Goal: Task Accomplishment & Management: Use online tool/utility

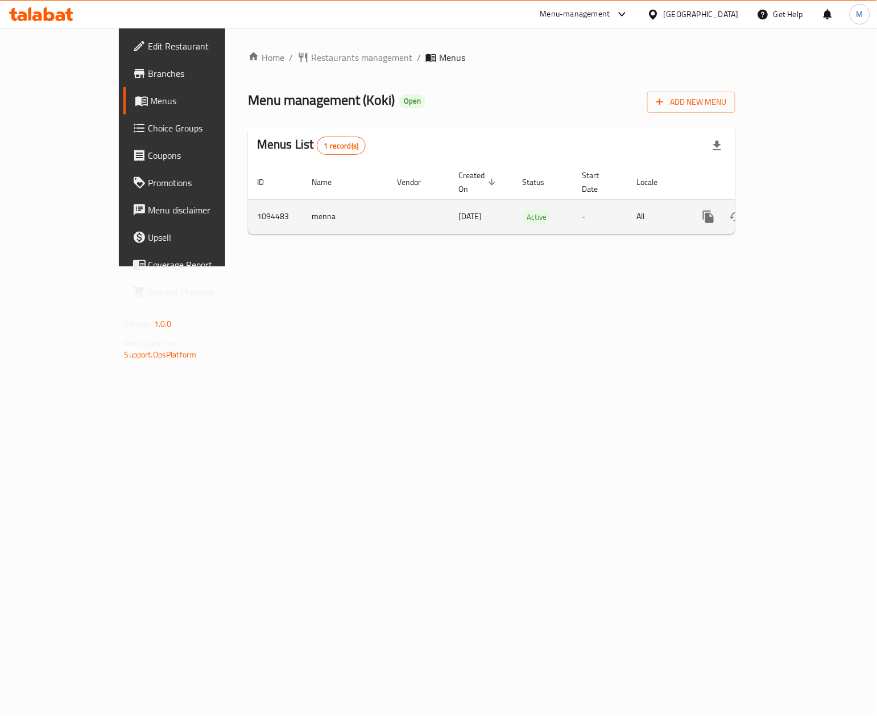
click at [804, 210] on link "enhanced table" at bounding box center [790, 216] width 27 height 27
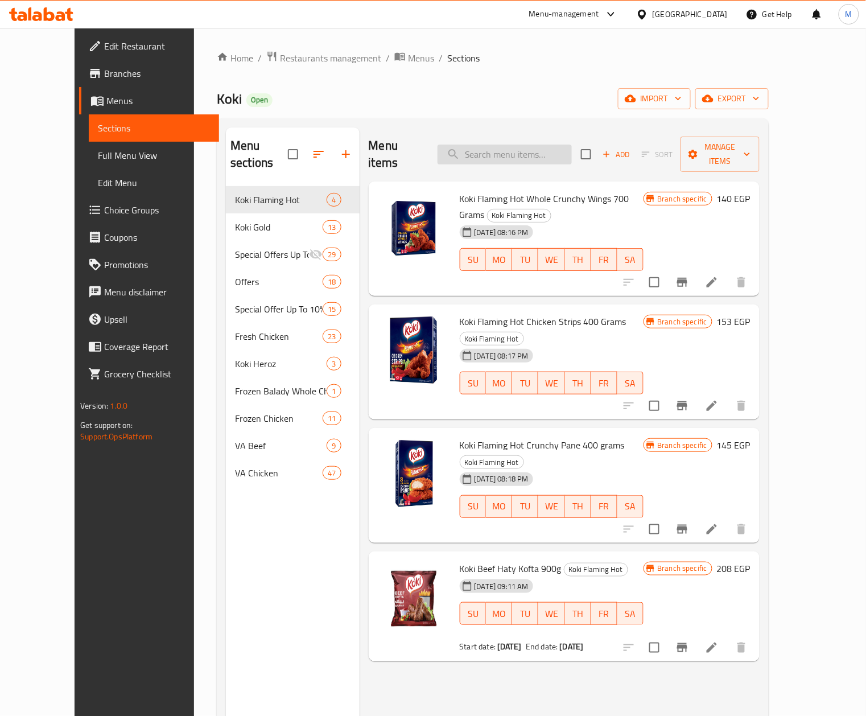
click at [531, 156] on input "search" at bounding box center [504, 154] width 134 height 20
paste input "Chicken Strips 1 KG - Super Tawfeer"
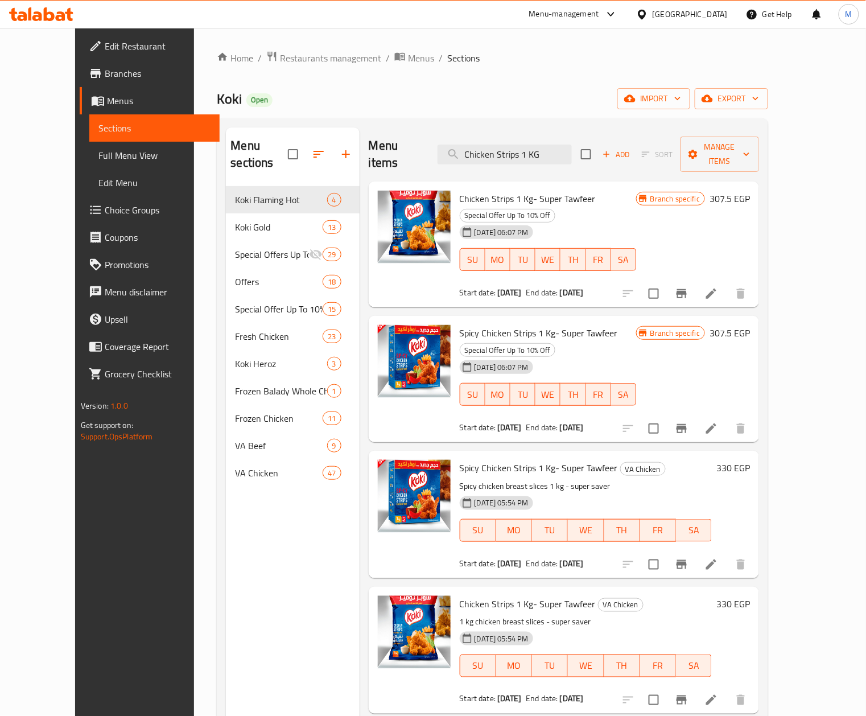
click at [539, 190] on span "Chicken Strips 1 Kg- Super Tawfeer" at bounding box center [528, 198] width 136 height 17
copy h6 "Chicken Strips 1 Kg- Super Tawfeer"
click at [548, 144] on input "Chicken Strips 1 KG" at bounding box center [504, 154] width 134 height 20
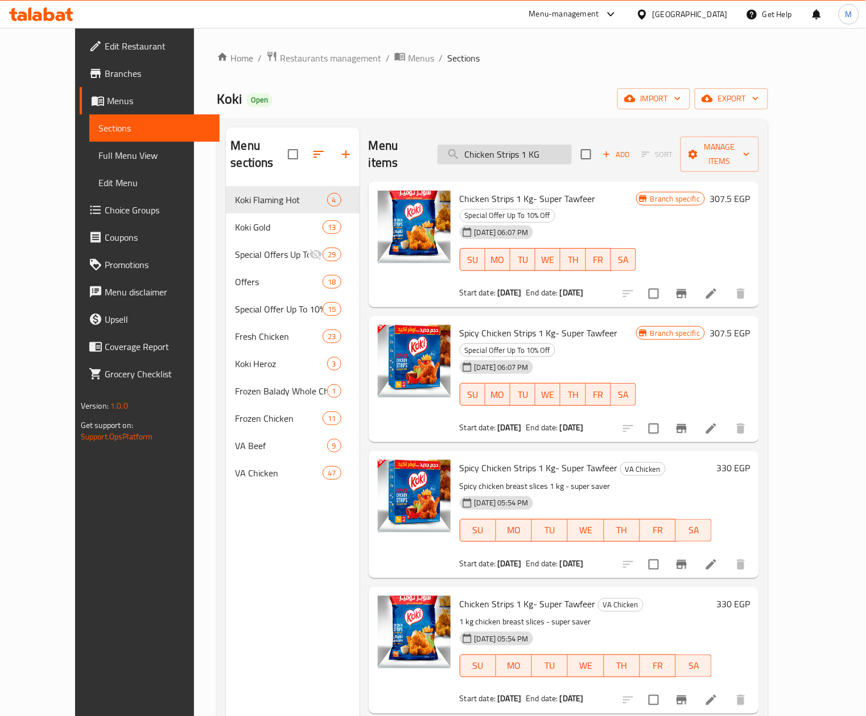
click at [548, 146] on input "Chicken Strips 1 KG" at bounding box center [504, 154] width 134 height 20
paste input "Spicy Chicken Strips 1 KG - Super Tawfeer"
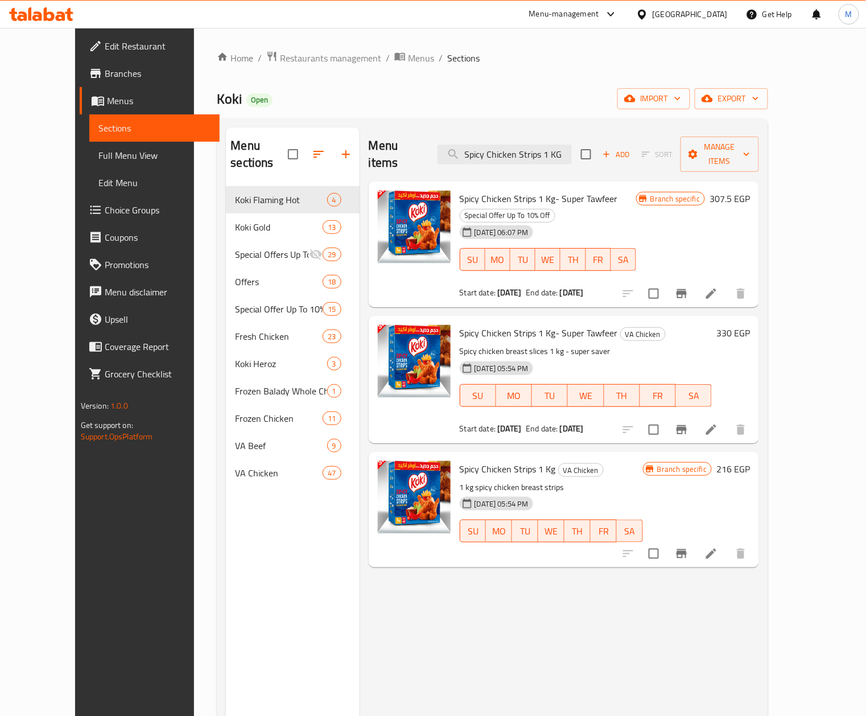
click at [520, 190] on span "Spicy Chicken Strips 1 Kg- Super Tawfeer" at bounding box center [539, 198] width 158 height 17
copy h6 "Spicy Chicken Strips 1 Kg- Super Tawfeer"
click at [538, 151] on input "Spicy Chicken Strips 1 KG" at bounding box center [504, 154] width 134 height 20
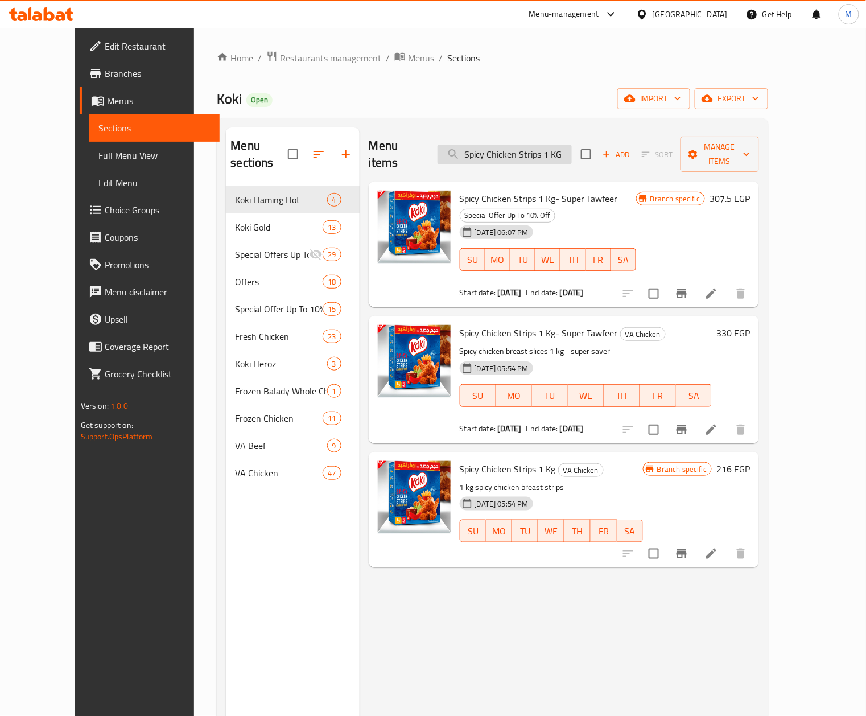
click at [538, 151] on input "Spicy Chicken Strips 1 KG" at bounding box center [504, 154] width 134 height 20
paste input "Regular chicken wings 700 gm"
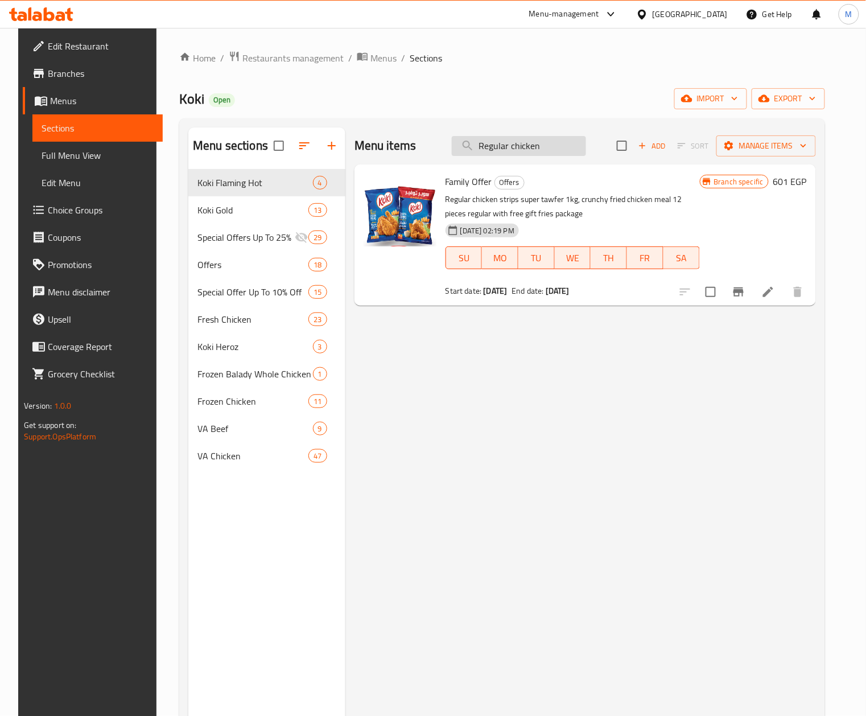
click at [530, 131] on div "Menu items Regular chicken Add Sort Manage items" at bounding box center [584, 145] width 461 height 37
click at [528, 144] on input "Regular chicken" at bounding box center [519, 146] width 134 height 20
paste input "wings 700 gm"
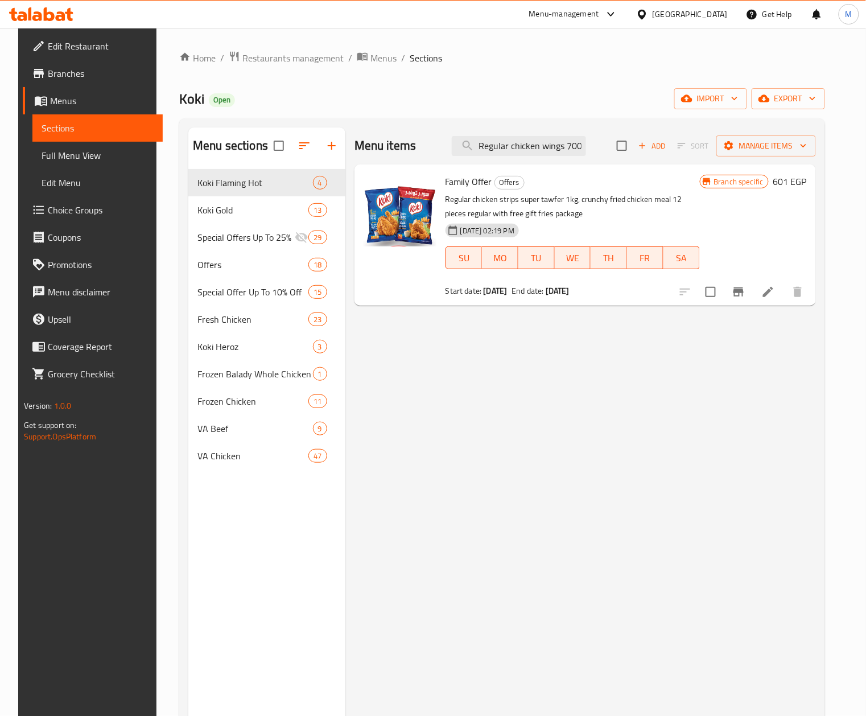
scroll to position [0, 14]
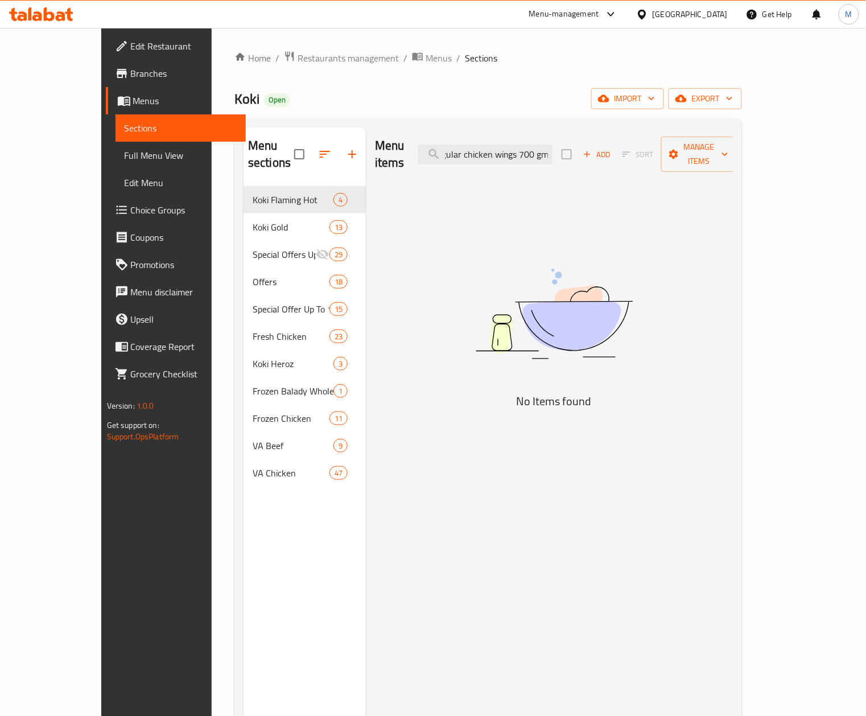
type input "Regular chicken wings 700 gm"
